Goal: Transaction & Acquisition: Obtain resource

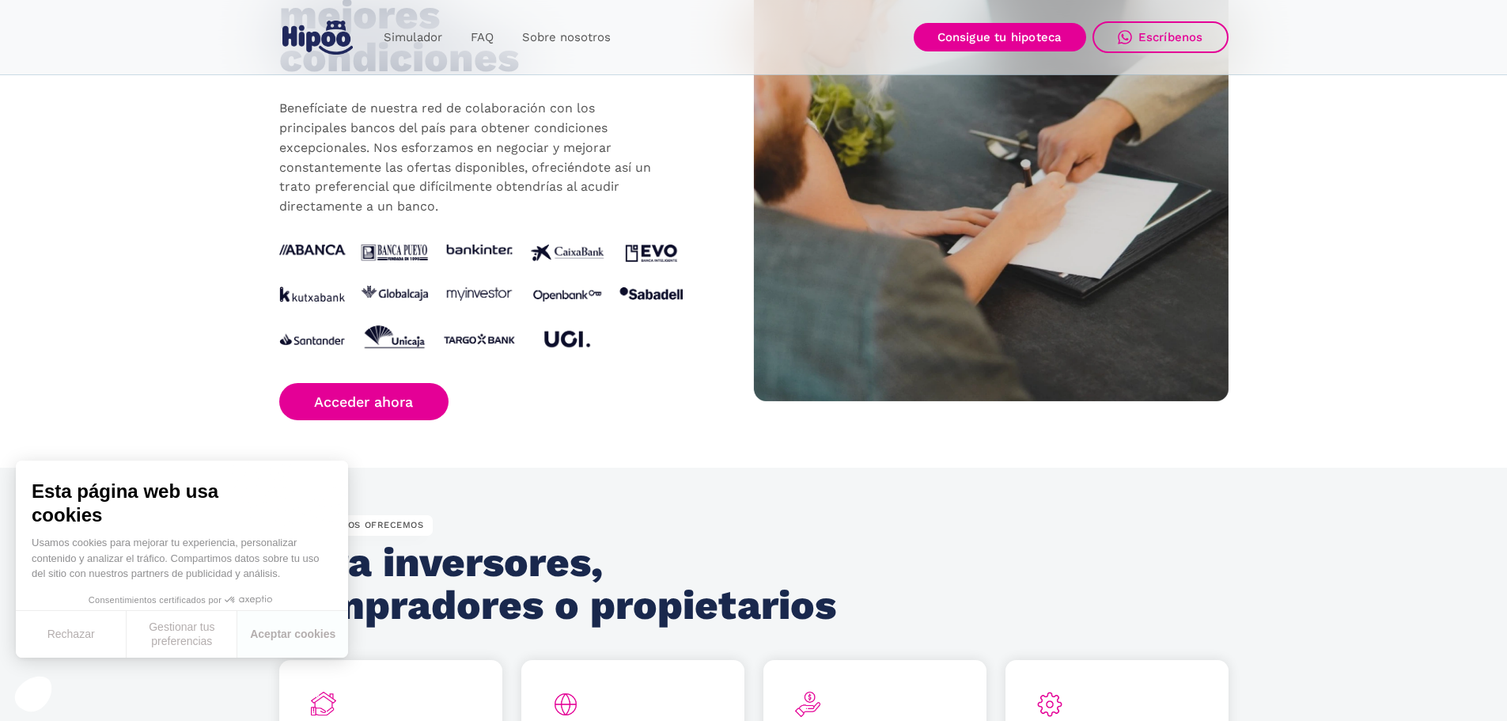
scroll to position [1592, 0]
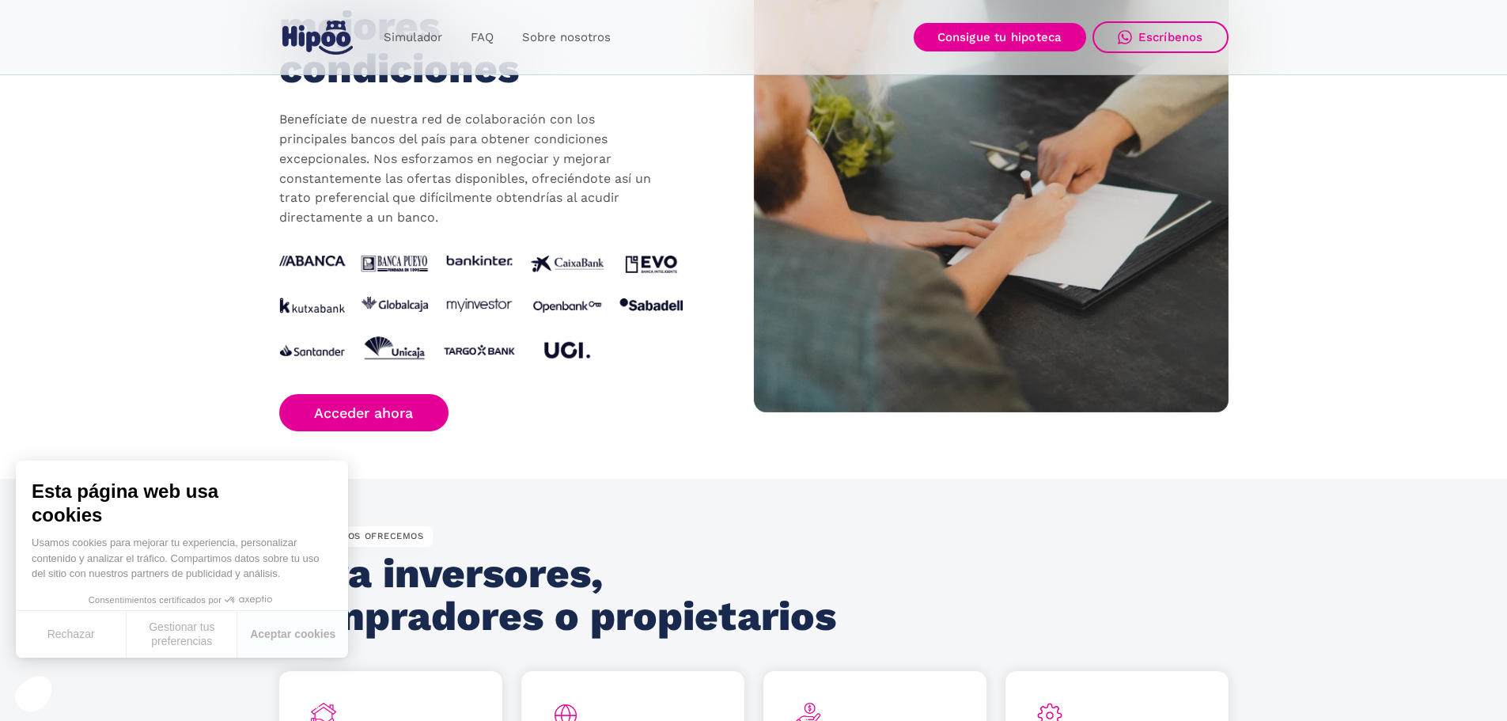
click at [396, 351] on img at bounding box center [481, 311] width 404 height 111
click at [401, 393] on div "CON QUIÉN TRABAJAMOS Acceso a las mejores condiciones Benefíciate de nuestra re…" at bounding box center [516, 183] width 475 height 495
click at [404, 414] on link "Acceder ahora" at bounding box center [364, 412] width 170 height 37
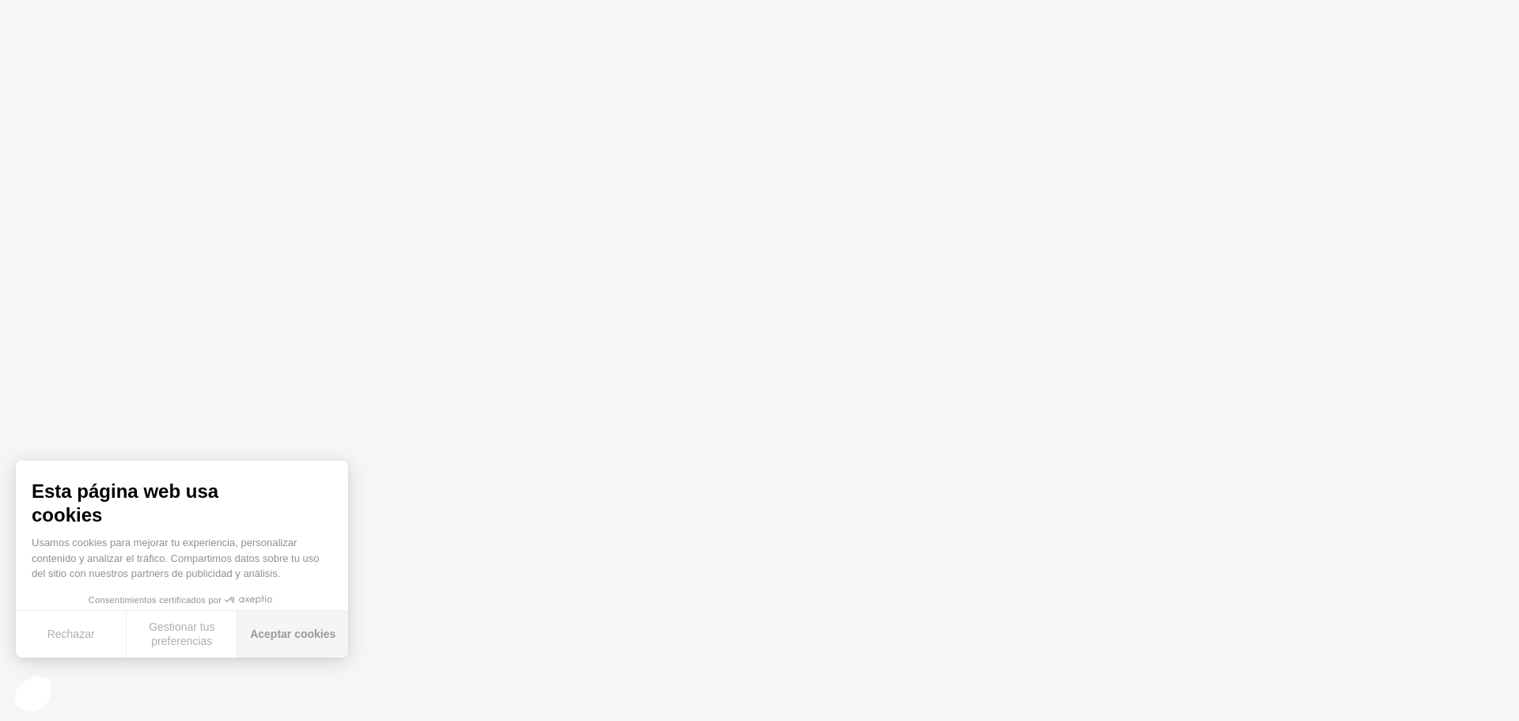
click at [307, 632] on button "Aceptar cookies" at bounding box center [292, 634] width 111 height 47
